Goal: Obtain resource: Obtain resource

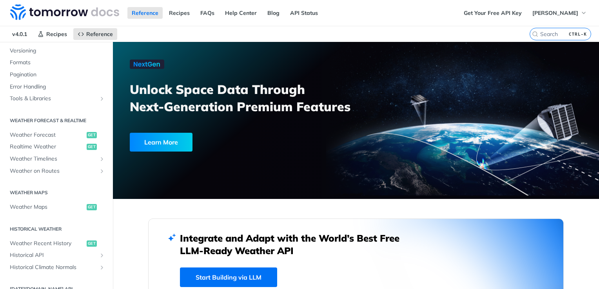
scroll to position [118, 0]
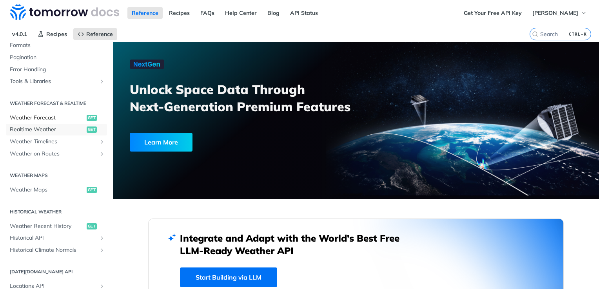
click at [40, 124] on link "Realtime Weather get" at bounding box center [56, 130] width 101 height 12
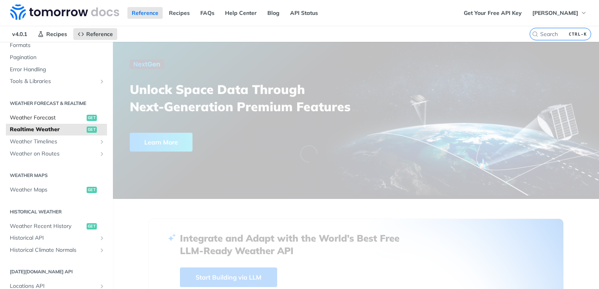
click at [37, 118] on span "Weather Forecast" at bounding box center [47, 118] width 75 height 8
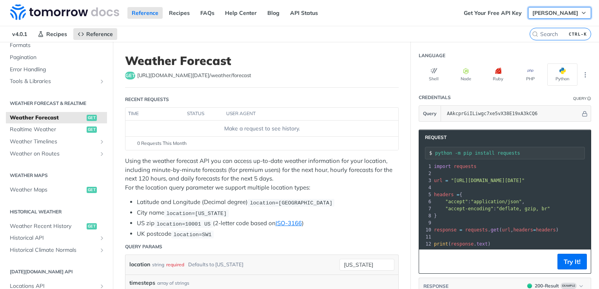
click at [565, 13] on span "Chen Li" at bounding box center [556, 12] width 46 height 7
click at [463, 30] on nav "v4.0.1 Recipes Reference" at bounding box center [265, 34] width 530 height 16
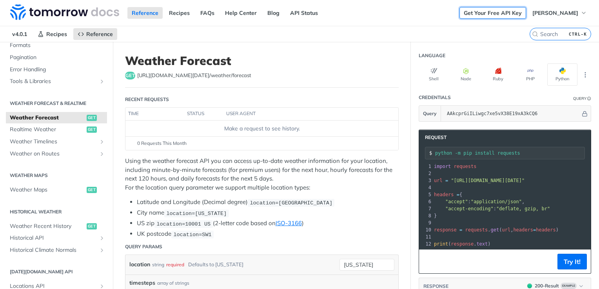
click at [505, 15] on link "Get Your Free API Key" at bounding box center [493, 13] width 67 height 12
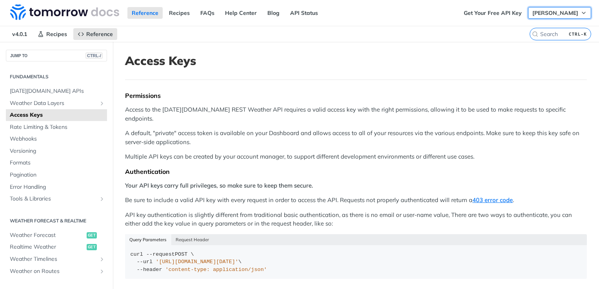
click at [555, 13] on span "[PERSON_NAME]" at bounding box center [556, 12] width 46 height 7
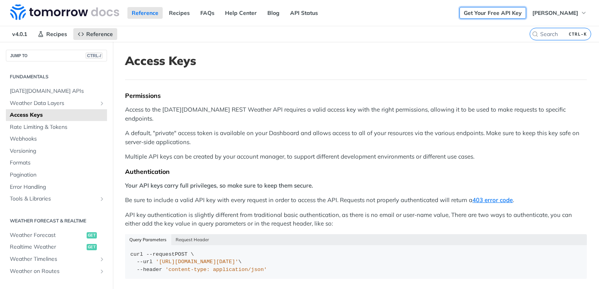
click at [519, 15] on link "Get Your Free API Key" at bounding box center [493, 13] width 67 height 12
